Goal: Information Seeking & Learning: Learn about a topic

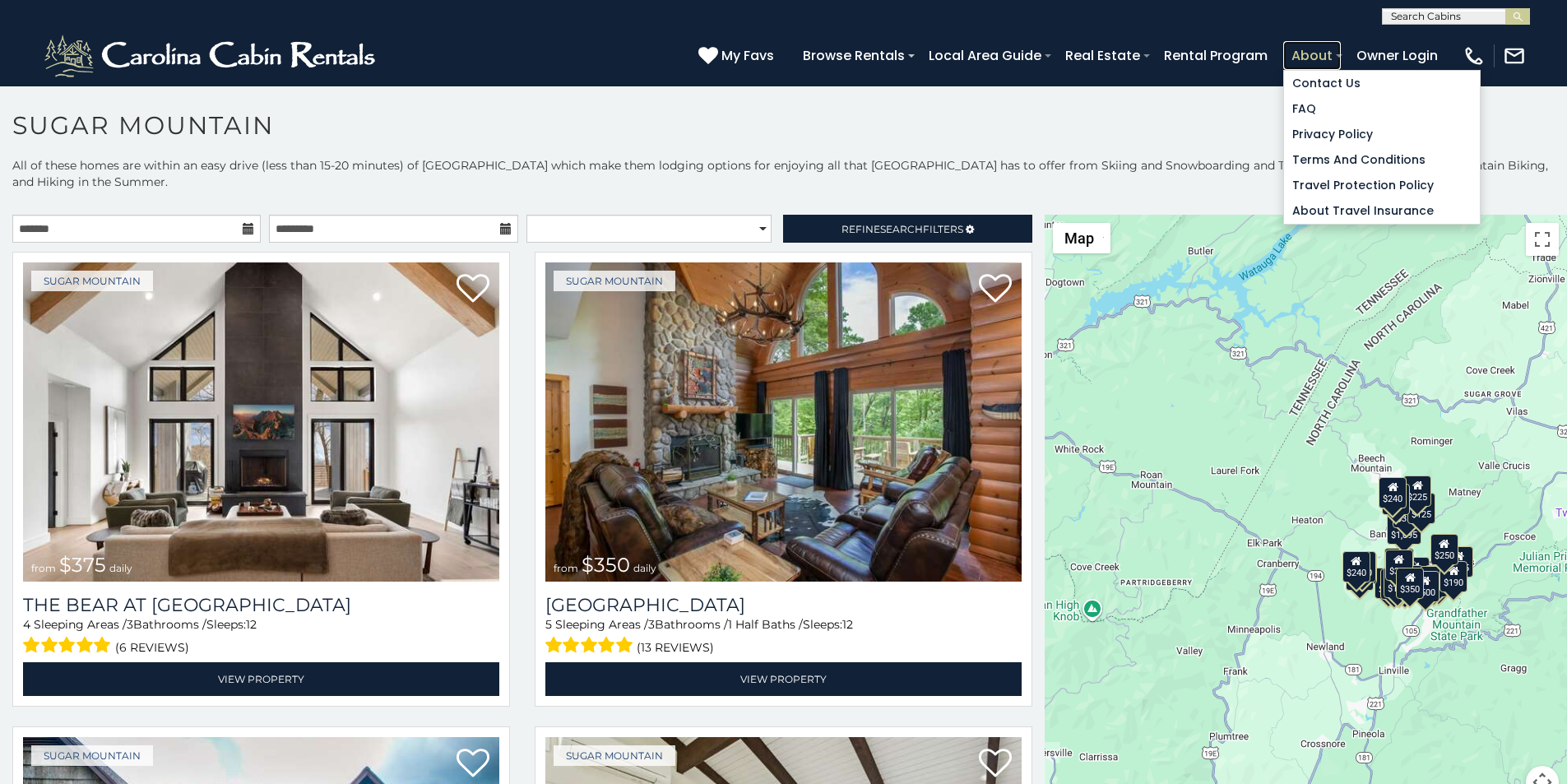
click at [1341, 46] on link "About" at bounding box center [1312, 55] width 58 height 29
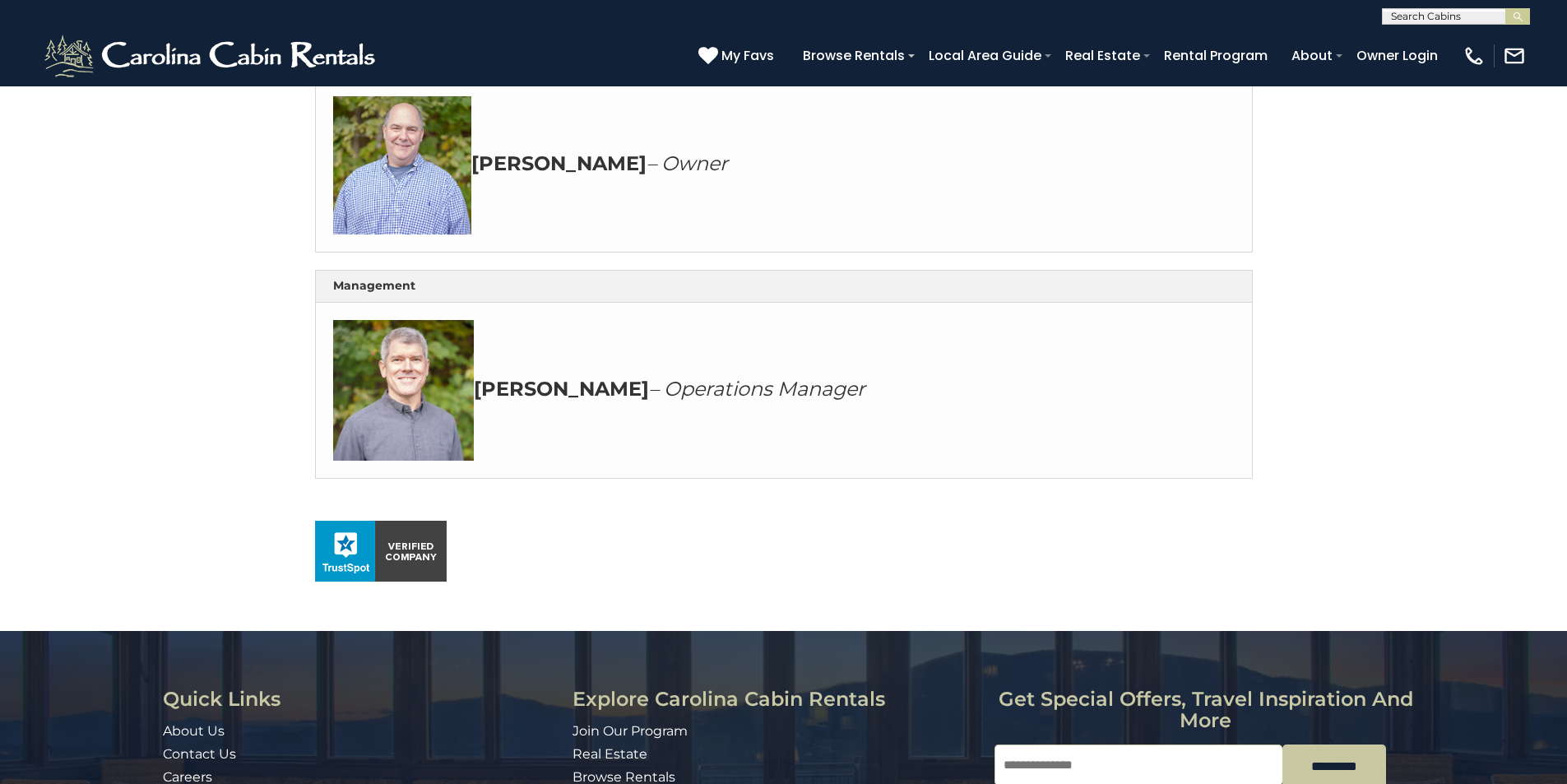
scroll to position [583, 0]
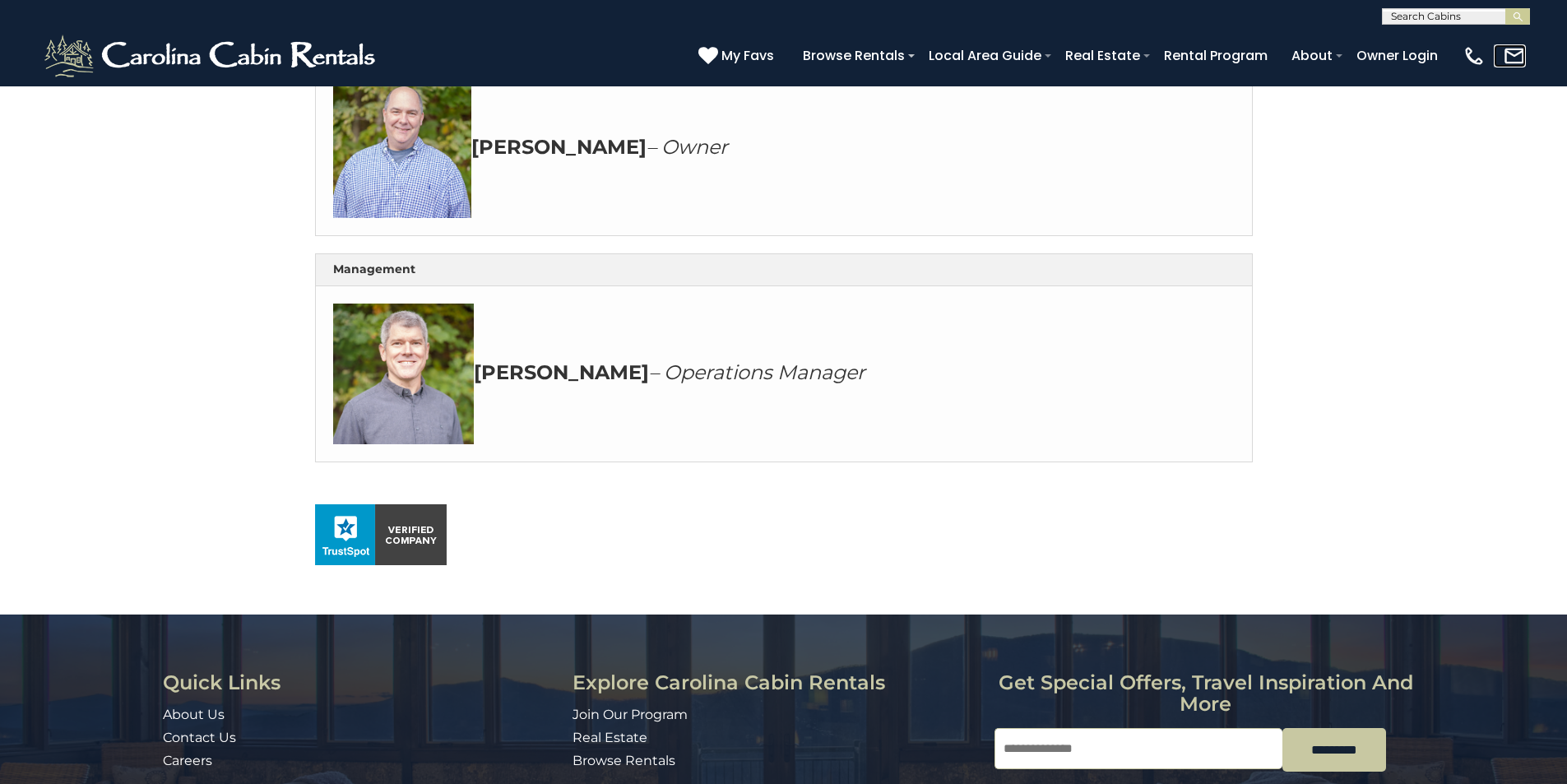
click at [1517, 52] on link at bounding box center [1510, 55] width 32 height 23
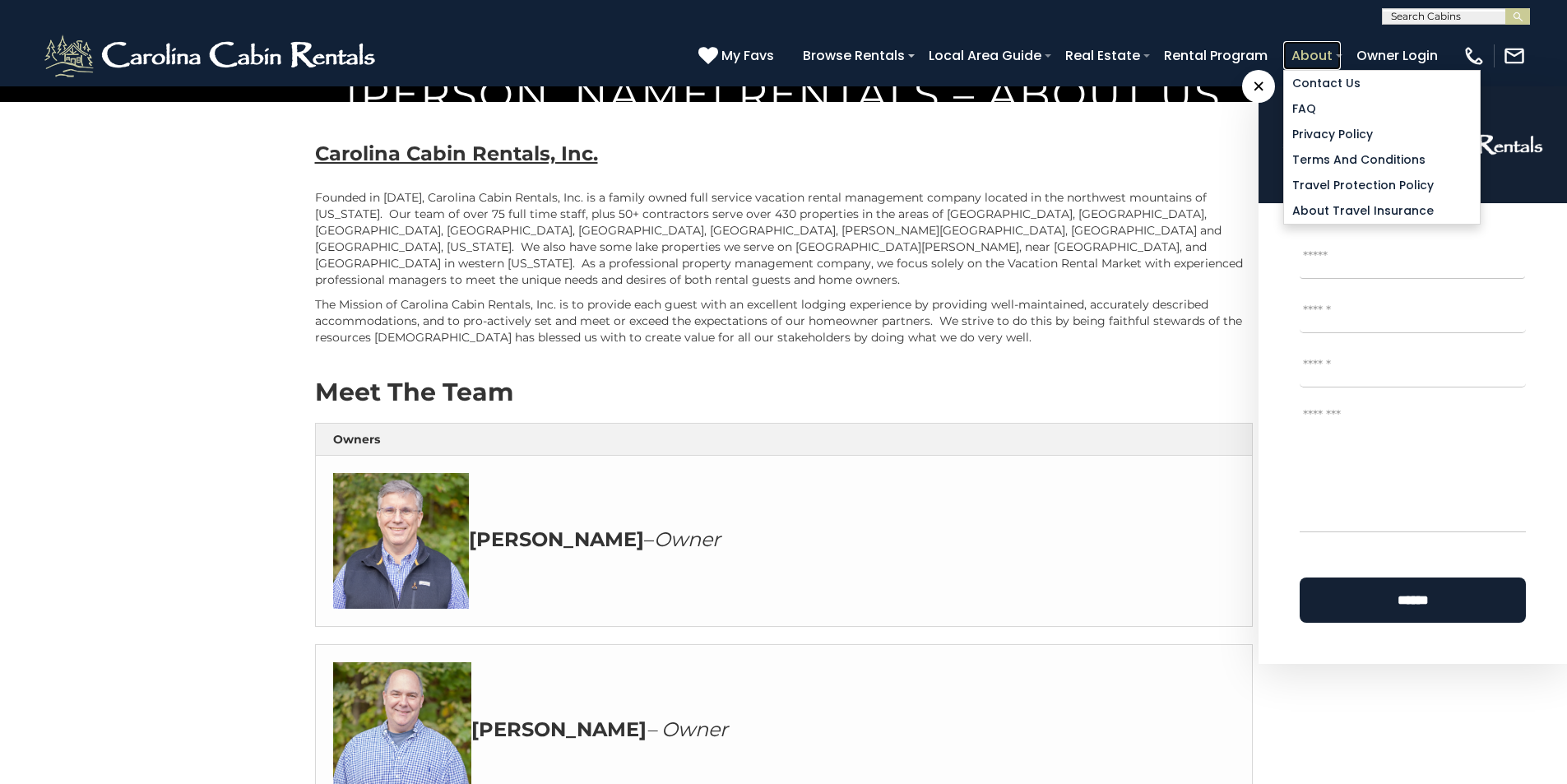
click at [1341, 50] on link "About" at bounding box center [1312, 55] width 58 height 29
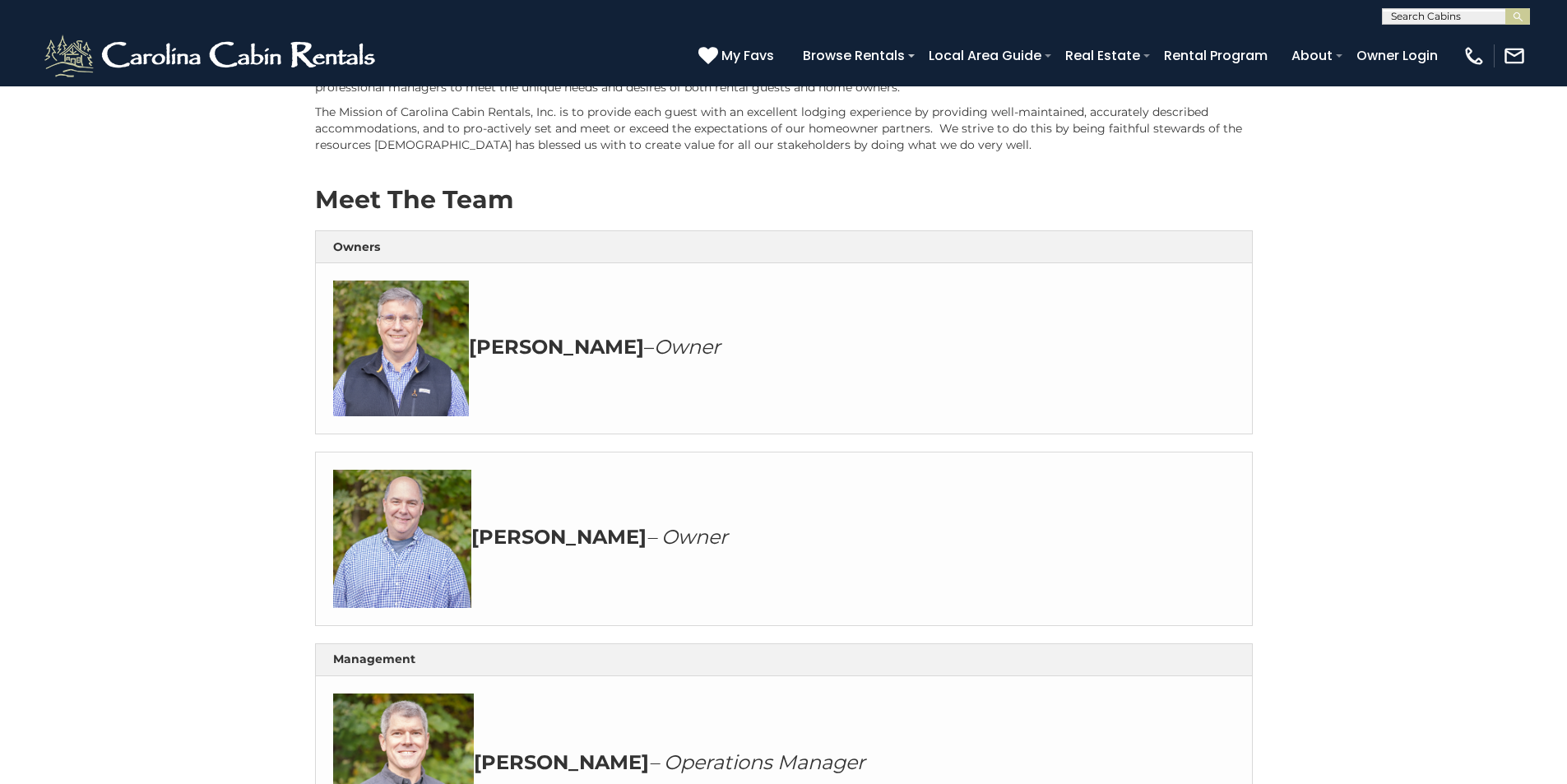
scroll to position [206, 0]
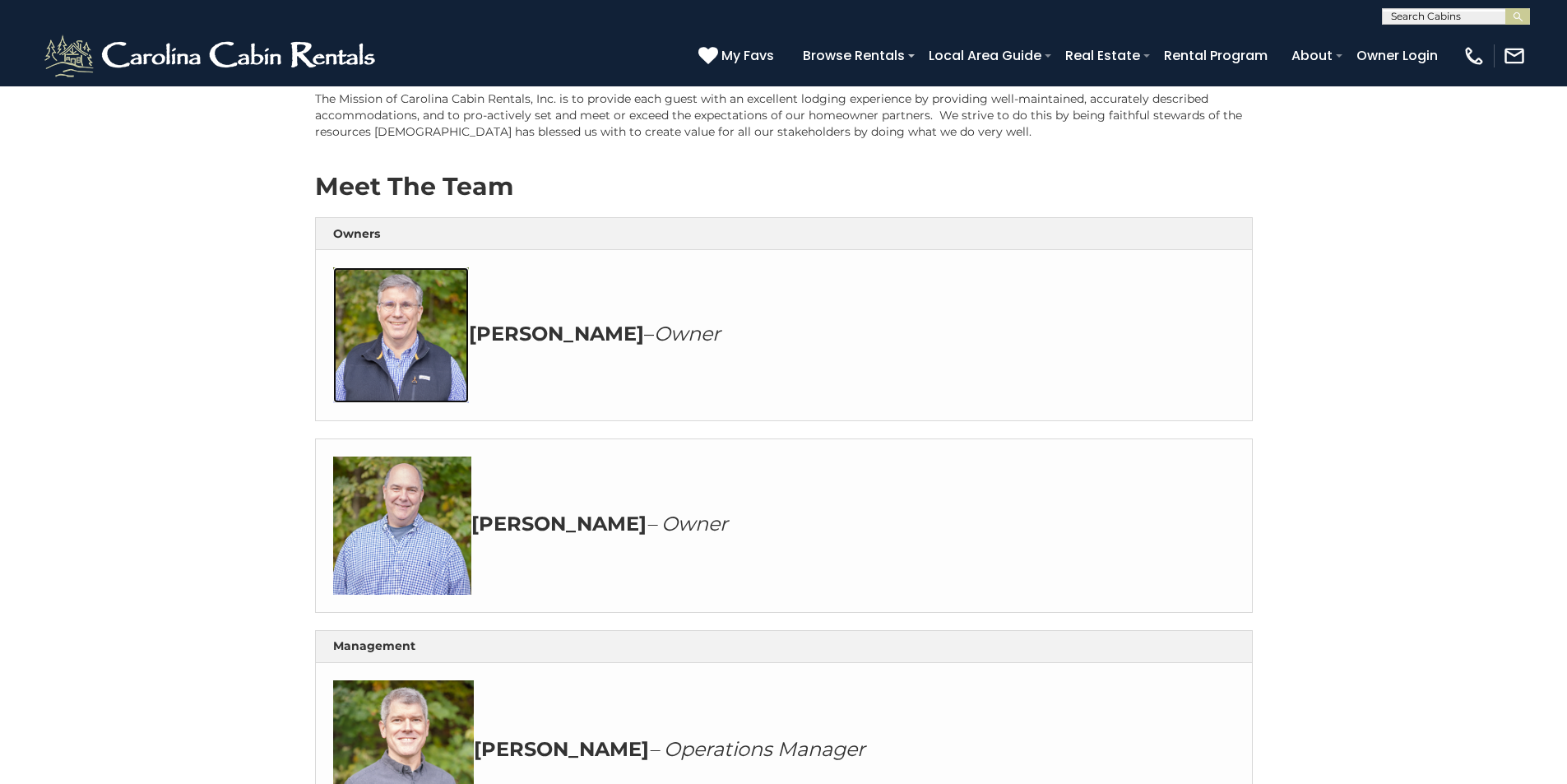
click at [347, 403] on img at bounding box center [401, 335] width 136 height 136
